Goal: Use online tool/utility: Utilize a website feature to perform a specific function

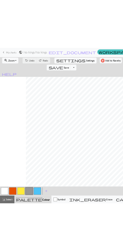
scroll to position [0, 43]
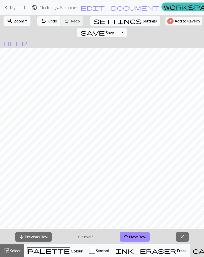
click at [137, 236] on button "arrow_upward Next Row" at bounding box center [135, 237] width 30 height 10
click at [19, 25] on button "zoom_in Zoom Zoom" at bounding box center [17, 21] width 27 height 10
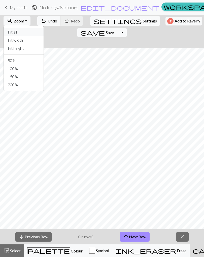
click at [11, 29] on button "Fit all" at bounding box center [24, 32] width 40 height 8
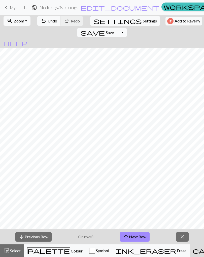
click at [117, 28] on button "save Save Save" at bounding box center [97, 33] width 40 height 10
click at [19, 25] on button "zoom_in Zoom Zoom" at bounding box center [17, 21] width 27 height 10
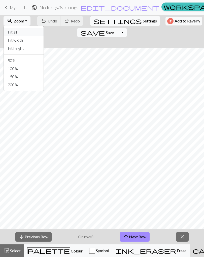
click at [8, 31] on button "Fit all" at bounding box center [24, 32] width 40 height 8
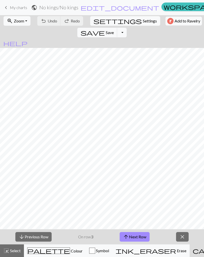
click at [14, 25] on button "zoom_in Zoom Zoom" at bounding box center [17, 21] width 27 height 10
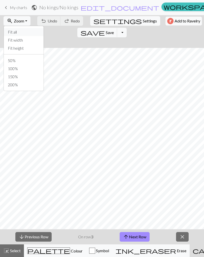
click at [10, 31] on button "Fit all" at bounding box center [24, 32] width 40 height 8
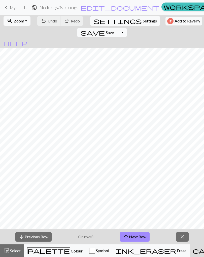
click at [14, 23] on span "Zoom" at bounding box center [19, 20] width 10 height 5
click at [15, 20] on span "Zoom" at bounding box center [19, 20] width 10 height 5
click at [18, 23] on span "Zoom" at bounding box center [19, 20] width 10 height 5
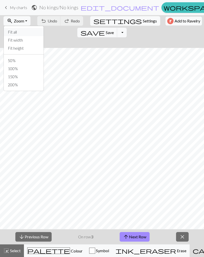
click at [12, 33] on button "Fit all" at bounding box center [24, 32] width 40 height 8
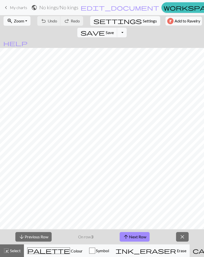
click at [137, 238] on button "arrow_upward Next Row" at bounding box center [135, 237] width 30 height 10
